Goal: Task Accomplishment & Management: Manage account settings

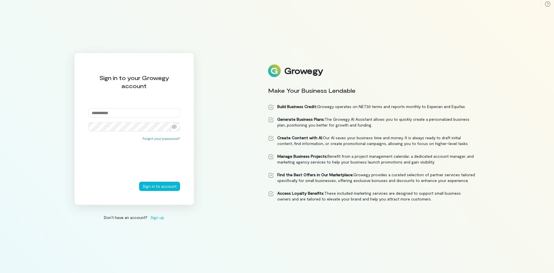
click at [147, 114] on input "email" at bounding box center [134, 112] width 92 height 9
type input "**********"
click at [139, 181] on button "Sign in to account" at bounding box center [159, 185] width 41 height 9
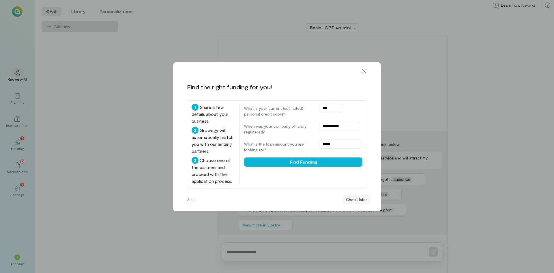
click at [359, 200] on button "Check later" at bounding box center [356, 199] width 28 height 9
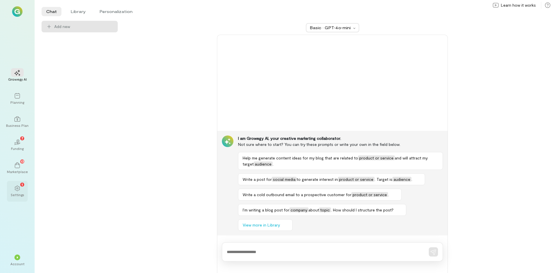
click at [25, 187] on div "1 Settings" at bounding box center [17, 191] width 21 height 21
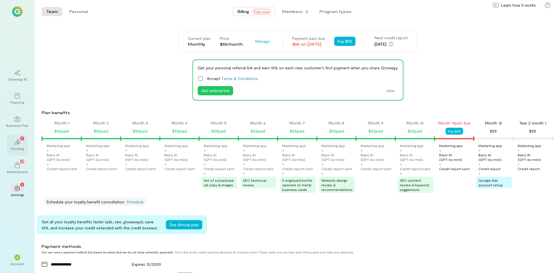
scroll to position [0, 333]
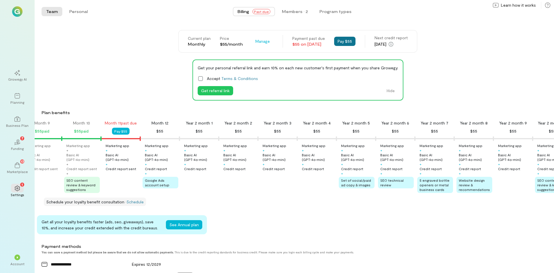
click at [348, 43] on button "Pay $55" at bounding box center [344, 41] width 21 height 9
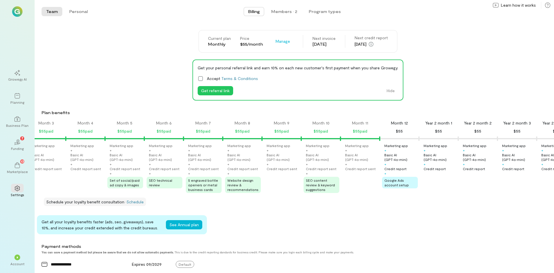
scroll to position [0, 0]
